Goal: Task Accomplishment & Management: Use online tool/utility

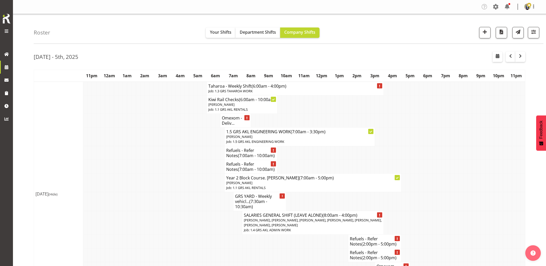
scroll to position [460, 0]
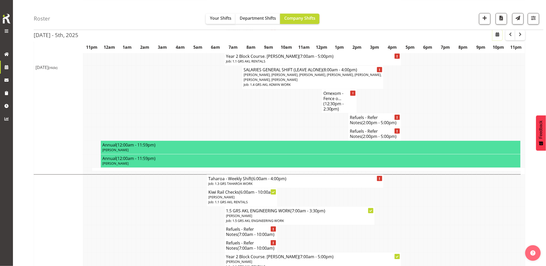
click at [498, 37] on span "button" at bounding box center [497, 34] width 6 height 6
select select "8"
select select "2025"
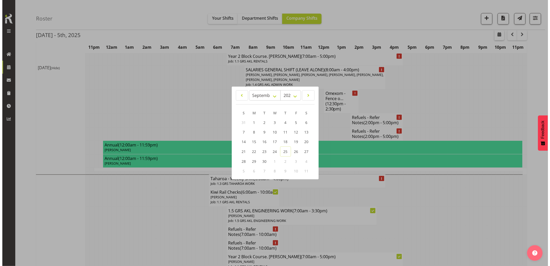
scroll to position [348, 0]
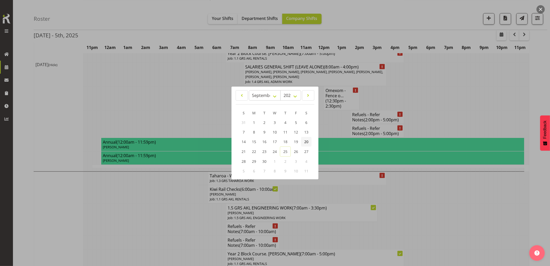
drag, startPoint x: 307, startPoint y: 141, endPoint x: 307, endPoint y: 159, distance: 18.1
click at [307, 141] on span "20" at bounding box center [306, 141] width 4 height 5
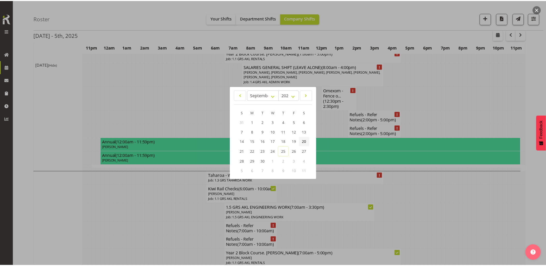
scroll to position [0, 0]
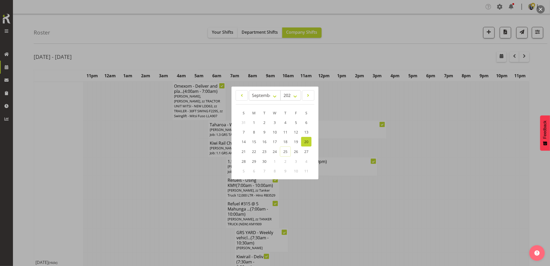
click at [198, 187] on div at bounding box center [275, 133] width 550 height 266
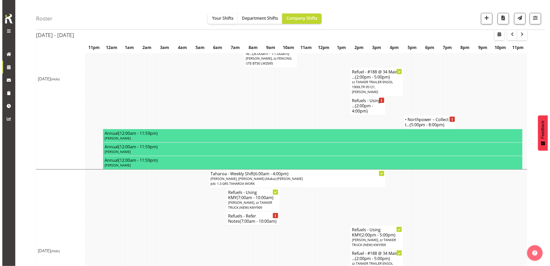
scroll to position [1340, 0]
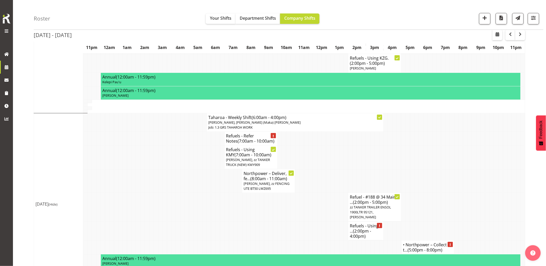
click at [469, 193] on td at bounding box center [469, 207] width 4 height 29
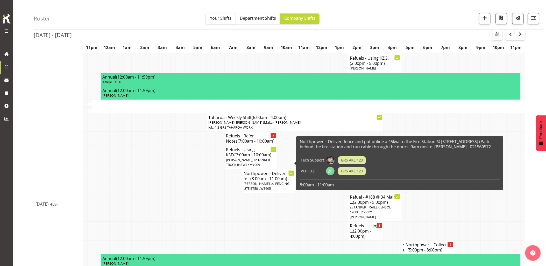
click at [261, 197] on td at bounding box center [262, 207] width 4 height 29
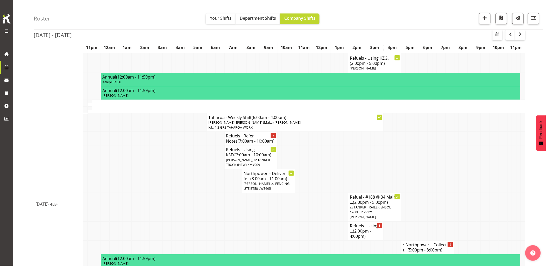
click at [451, 195] on td at bounding box center [452, 207] width 4 height 29
click at [449, 193] on td at bounding box center [447, 207] width 4 height 29
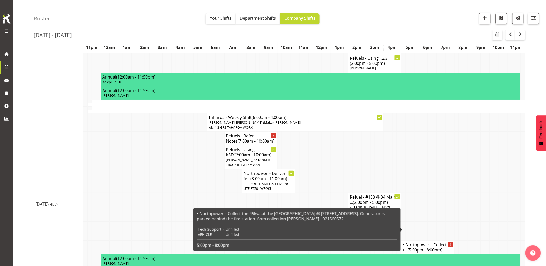
click at [429, 242] on h4 "• Northpower – Collect t... (5:00pm - 8:00pm)" at bounding box center [428, 247] width 50 height 10
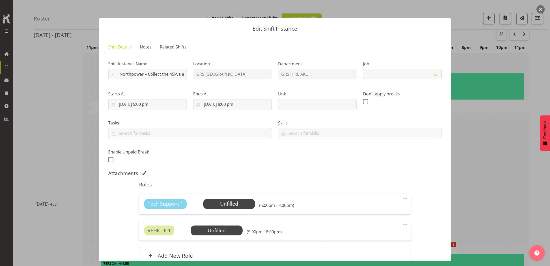
select select "9"
click at [113, 74] on input "• Northpower – Collect the 45kva at the [GEOGRAPHIC_DATA] @ [STREET_ADDRESS]. G…" at bounding box center [147, 74] width 79 height 10
drag, startPoint x: 113, startPoint y: 74, endPoint x: 110, endPoint y: 74, distance: 3.1
click at [110, 74] on input "• Northpower – Collect the 45kva at the [GEOGRAPHIC_DATA] @ [STREET_ADDRESS]. G…" at bounding box center [147, 74] width 79 height 10
click at [539, 9] on button "button" at bounding box center [541, 9] width 8 height 8
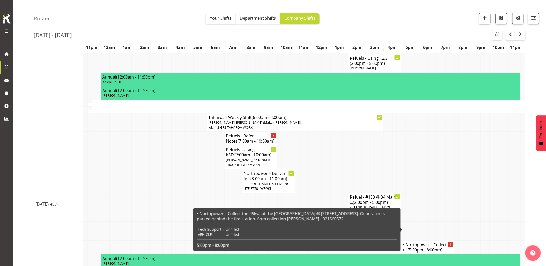
click at [430, 247] on span "(5:00pm - 8:00pm)" at bounding box center [424, 250] width 35 height 6
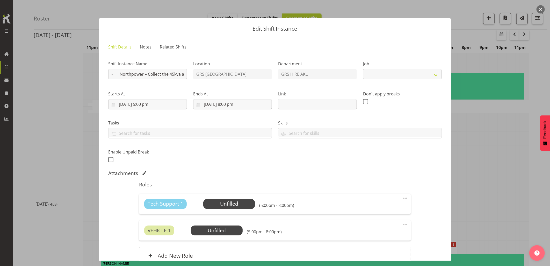
select select "9"
drag, startPoint x: 120, startPoint y: 73, endPoint x: 177, endPoint y: 76, distance: 56.8
click at [177, 76] on input "• Northpower – Collect the 45kva at the [GEOGRAPHIC_DATA] @ [STREET_ADDRESS]. G…" at bounding box center [147, 74] width 79 height 10
click at [539, 11] on button "button" at bounding box center [541, 9] width 8 height 8
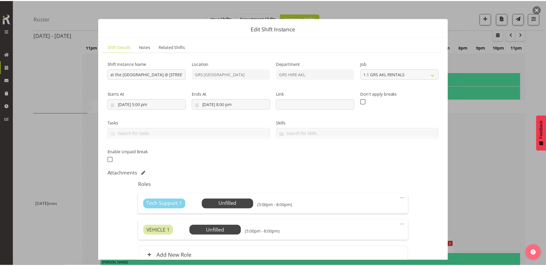
scroll to position [0, 0]
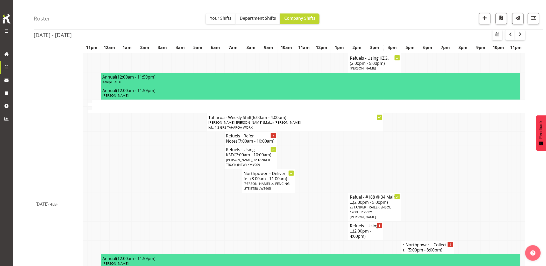
click at [498, 145] on td at bounding box center [500, 157] width 4 height 24
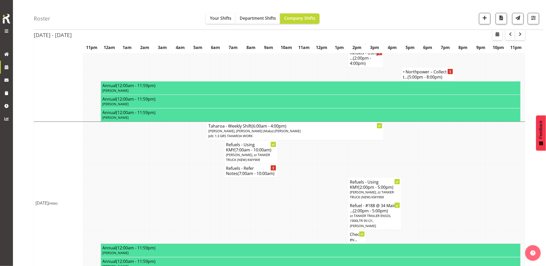
click at [287, 202] on td at bounding box center [288, 215] width 4 height 29
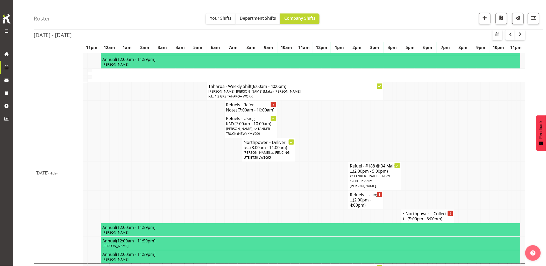
scroll to position [1368, 0]
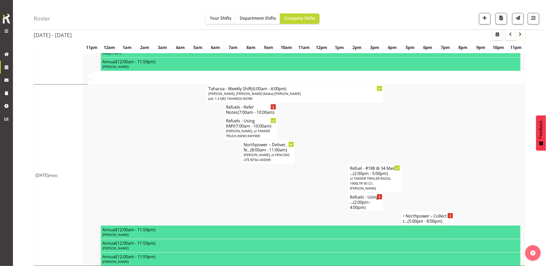
click at [518, 35] on span "button" at bounding box center [520, 34] width 6 height 6
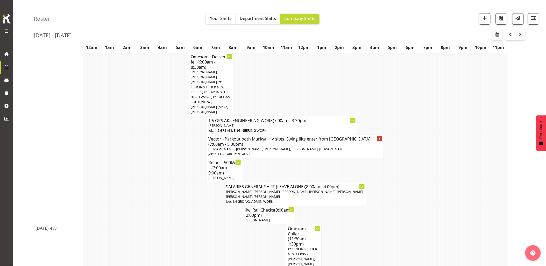
click at [167, 183] on td at bounding box center [169, 194] width 4 height 24
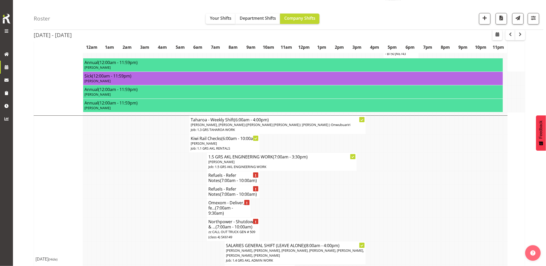
scroll to position [575, 0]
